Goal: Task Accomplishment & Management: Manage account settings

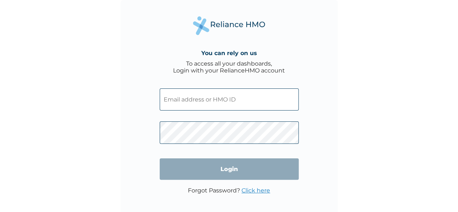
type input "CPW/10164/A"
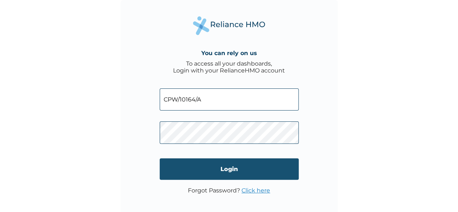
click at [231, 167] on input "Login" at bounding box center [229, 168] width 139 height 21
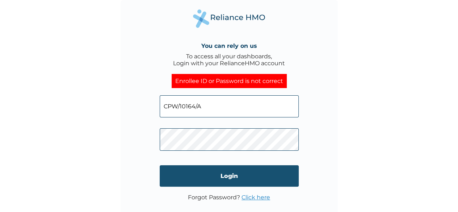
click at [227, 176] on input "Login" at bounding box center [229, 175] width 139 height 21
click at [229, 182] on input "Login" at bounding box center [229, 175] width 139 height 21
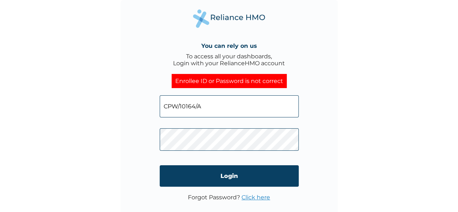
click at [257, 199] on link "Click here" at bounding box center [255, 197] width 29 height 7
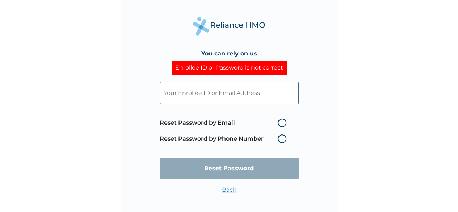
click at [279, 125] on label "Reset Password by Email" at bounding box center [225, 122] width 130 height 9
click at [279, 125] on input "Reset Password by Email" at bounding box center [273, 123] width 12 height 12
radio input "true"
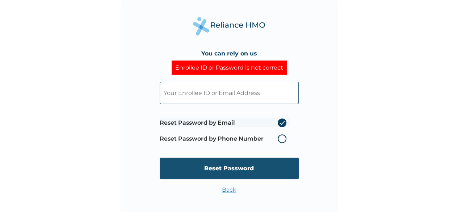
click at [257, 167] on input "Reset Password" at bounding box center [229, 167] width 139 height 21
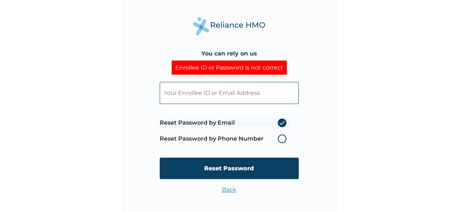
click at [223, 94] on input "text" at bounding box center [229, 93] width 139 height 22
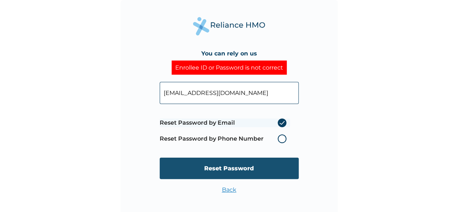
type input "[EMAIL_ADDRESS][DOMAIN_NAME]"
click at [220, 174] on input "Reset Password" at bounding box center [229, 167] width 139 height 21
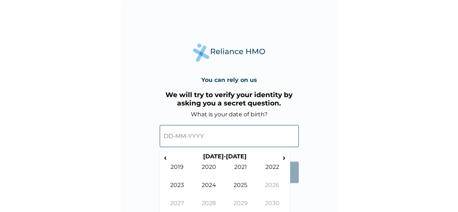
click at [173, 132] on input "text" at bounding box center [229, 136] width 139 height 22
click at [169, 134] on input "text" at bounding box center [229, 136] width 139 height 22
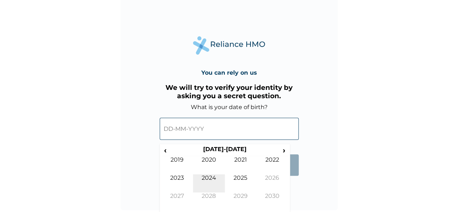
scroll to position [3, 0]
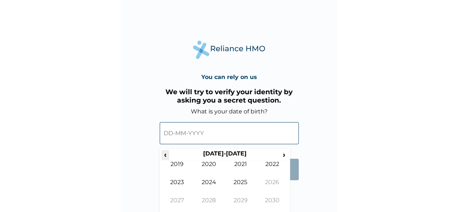
click at [166, 155] on span "‹" at bounding box center [165, 154] width 8 height 9
click at [237, 184] on td "1995" at bounding box center [241, 187] width 32 height 18
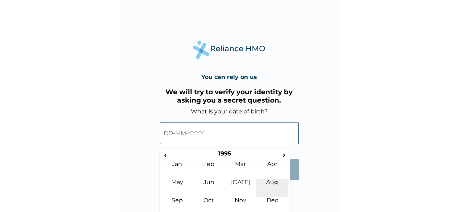
click at [279, 181] on td "Aug" at bounding box center [272, 187] width 32 height 18
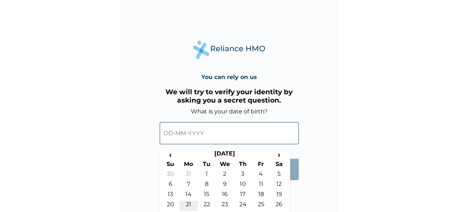
click at [189, 203] on td "21" at bounding box center [188, 205] width 18 height 10
type input "21-08-1995"
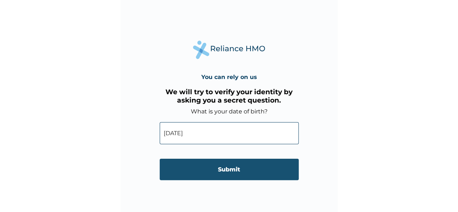
click at [251, 170] on input "Submit" at bounding box center [229, 168] width 139 height 21
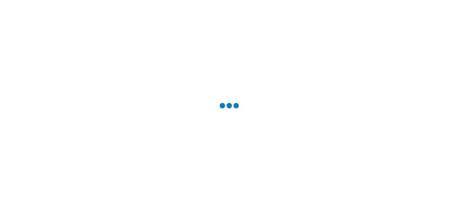
scroll to position [0, 0]
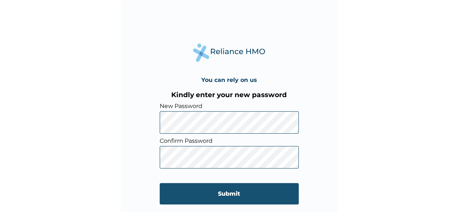
click at [172, 188] on input "Submit" at bounding box center [229, 193] width 139 height 21
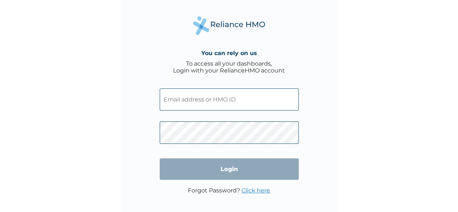
type input "[EMAIL_ADDRESS][DOMAIN_NAME]"
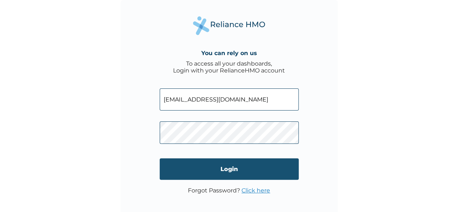
click at [229, 170] on input "Login" at bounding box center [229, 168] width 139 height 21
